Goal: Task Accomplishment & Management: Manage account settings

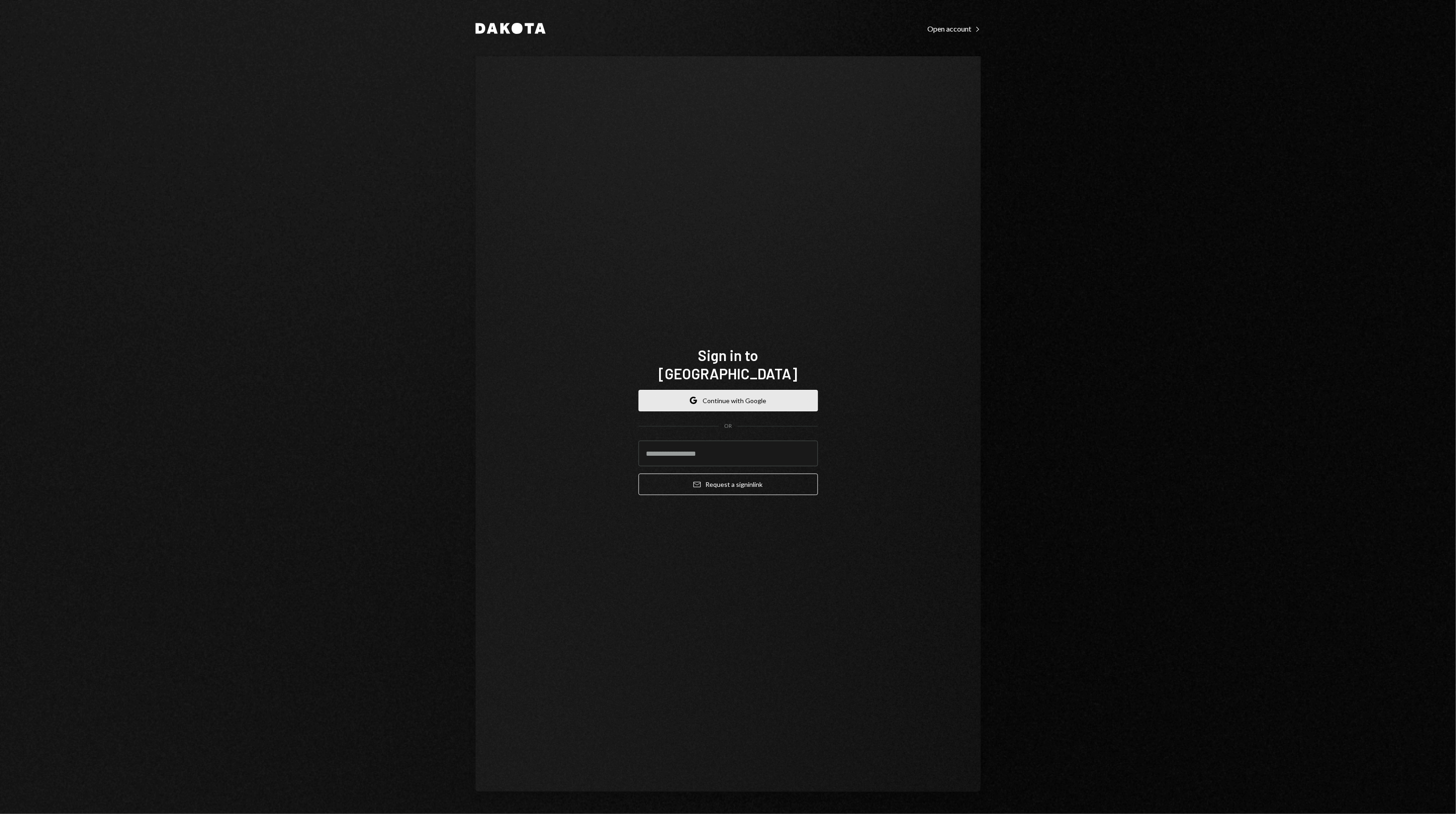
click at [724, 390] on button "Google Continue with Google" at bounding box center [728, 400] width 179 height 21
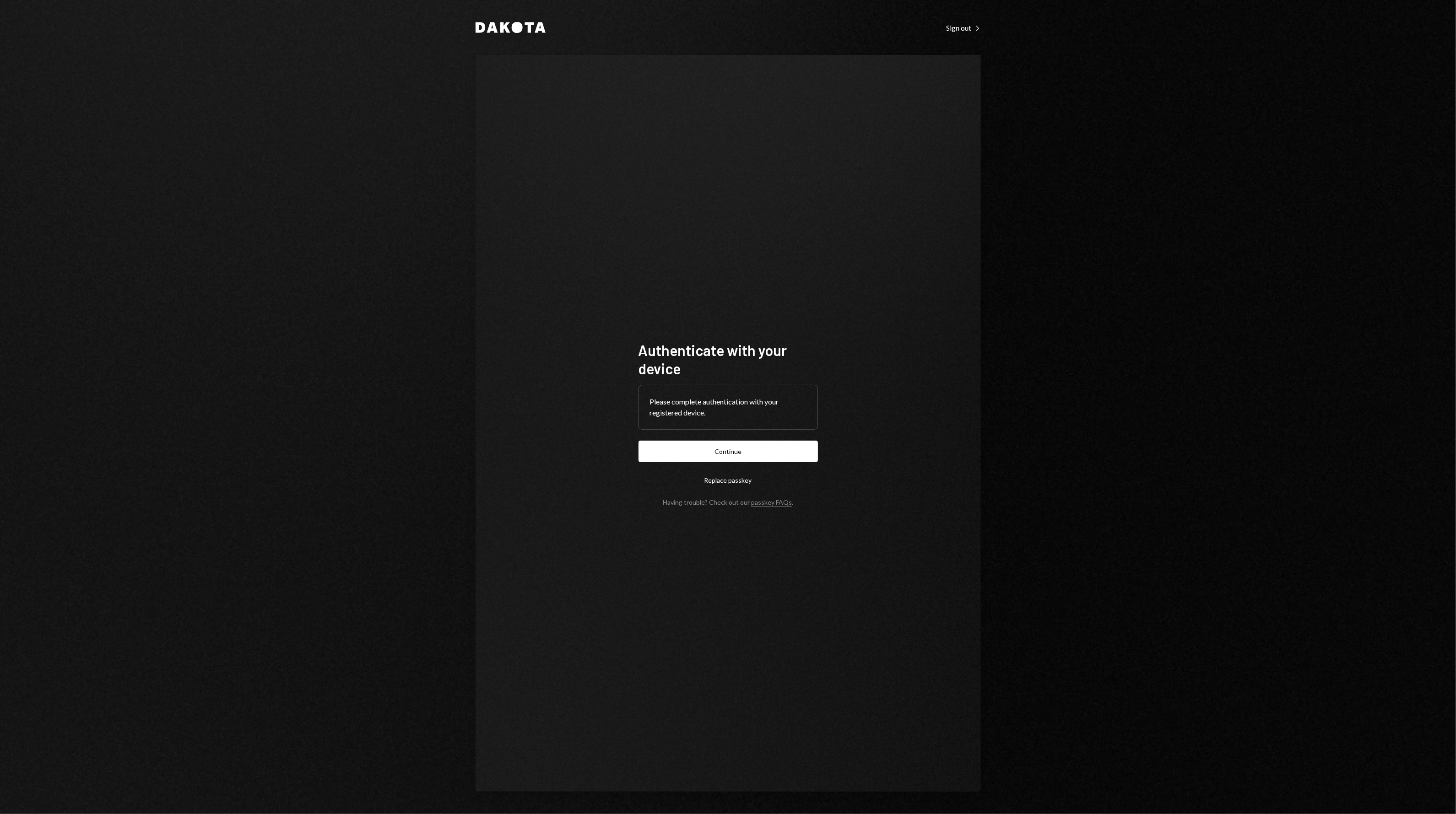
click at [1077, 257] on div "Dakota Sign out Right Caret Authenticate with your device Please complete authe…" at bounding box center [728, 407] width 1456 height 814
click at [717, 450] on button "Continue" at bounding box center [728, 451] width 179 height 21
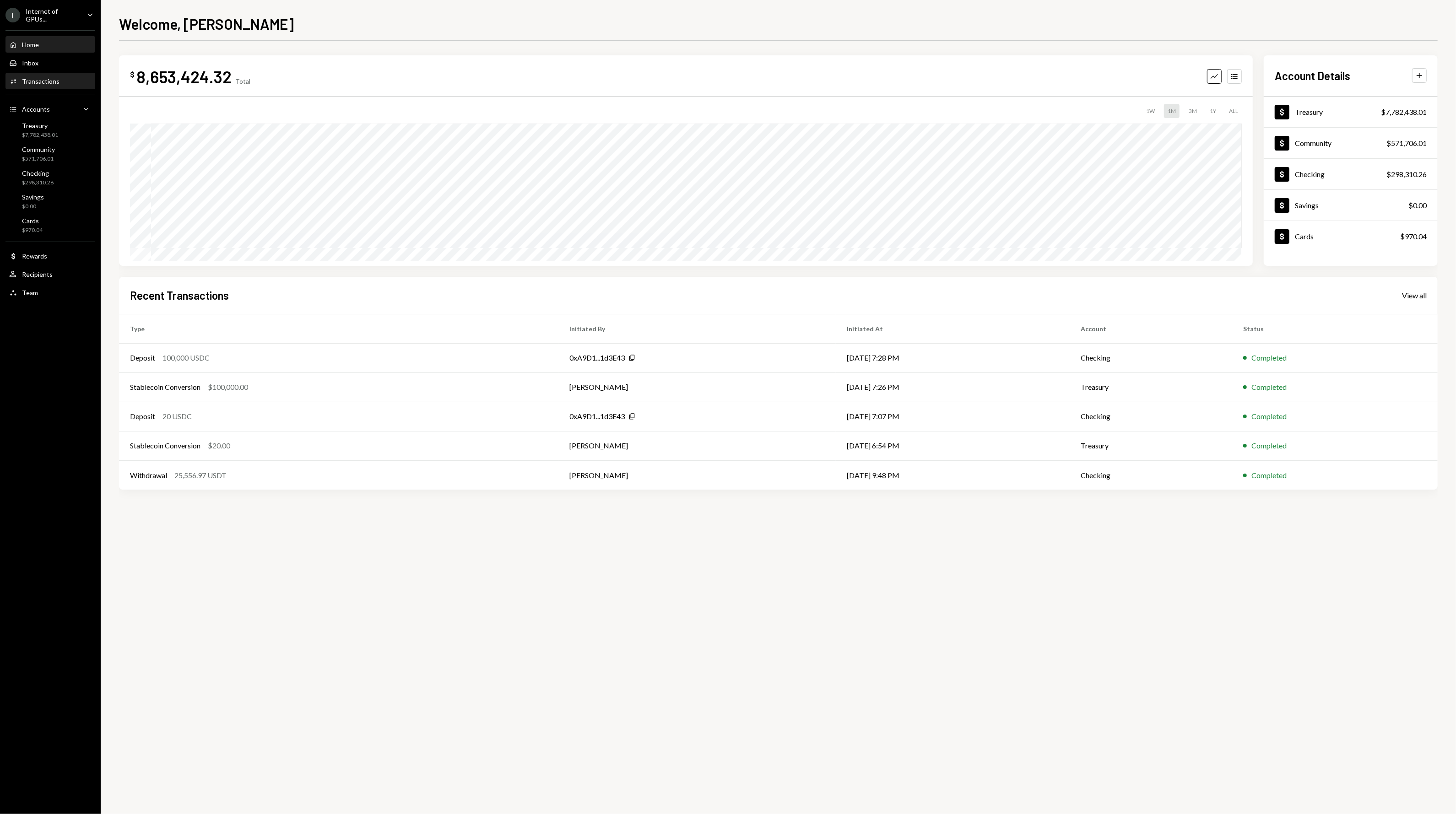
click at [42, 81] on div "Transactions" at bounding box center [41, 81] width 38 height 8
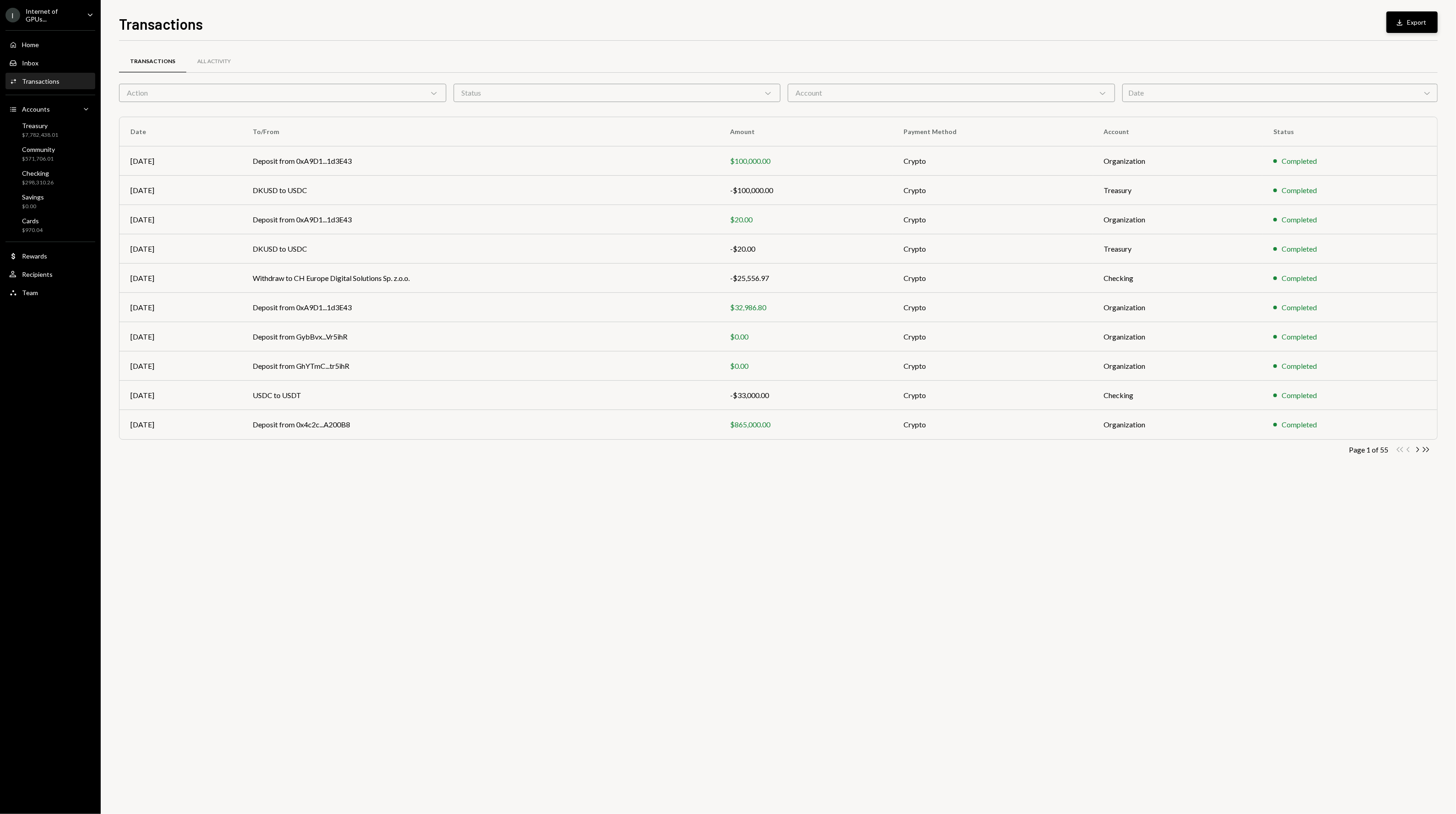
click at [1404, 26] on icon "Download" at bounding box center [1400, 23] width 9 height 9
